Goal: Navigation & Orientation: Find specific page/section

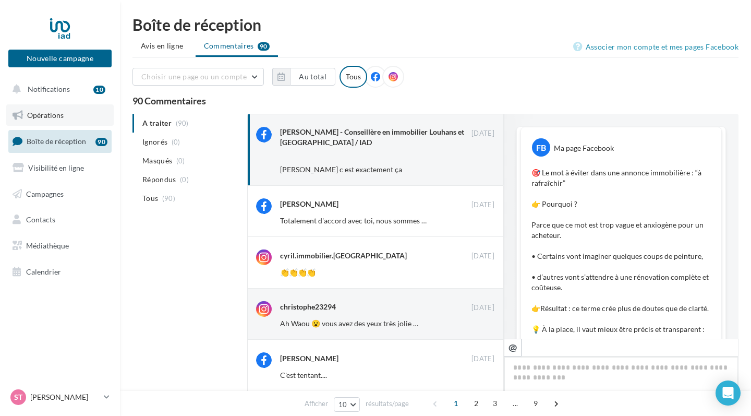
scroll to position [689, 0]
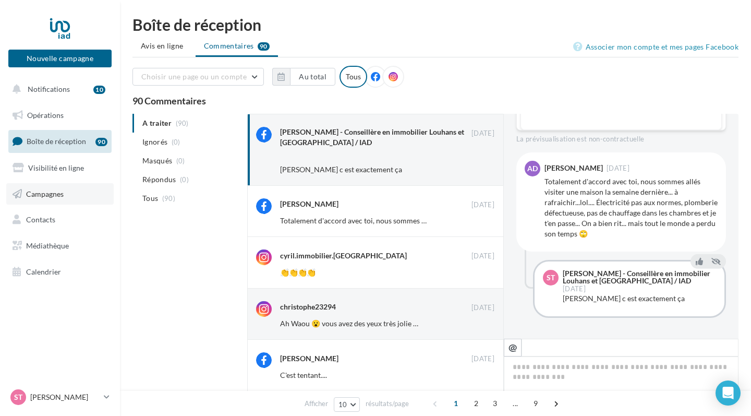
click at [60, 191] on span "Campagnes" at bounding box center [45, 193] width 38 height 9
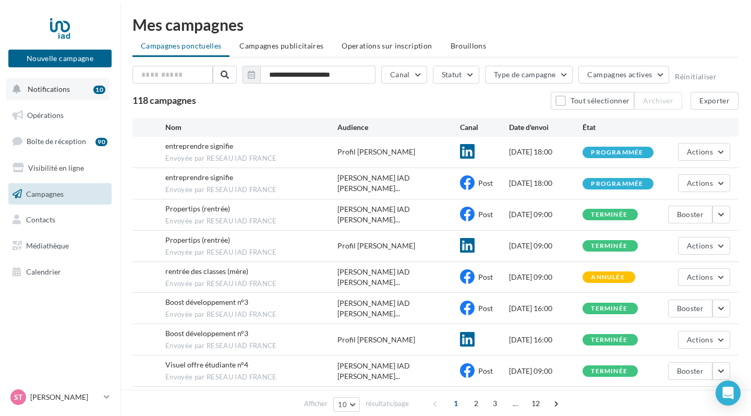
click at [64, 88] on span "Notifications" at bounding box center [49, 88] width 42 height 9
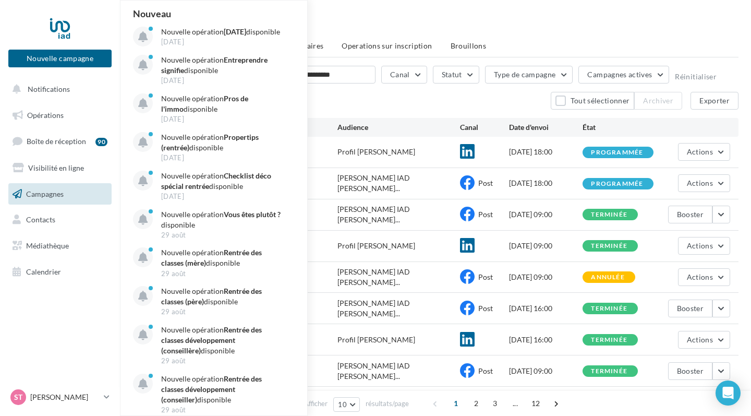
click at [58, 25] on div at bounding box center [59, 28] width 83 height 26
